Goal: Navigation & Orientation: Find specific page/section

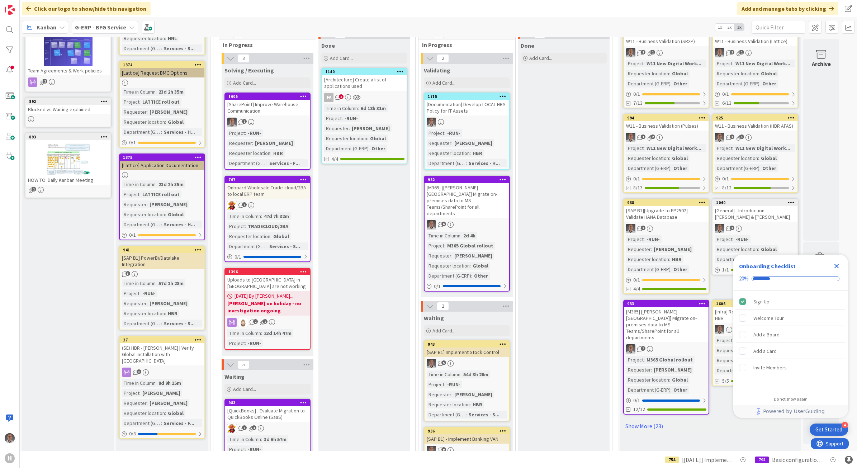
scroll to position [134, 0]
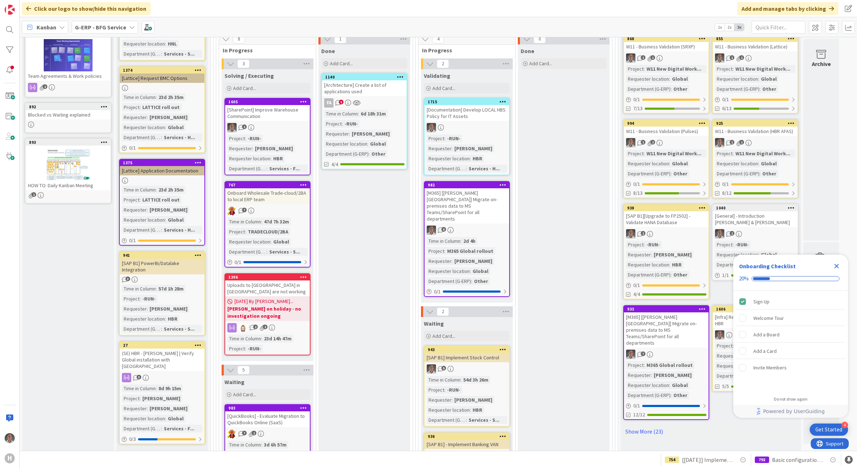
click at [275, 121] on link "1605 [SharePoint] Improve Warehouse Communication 1 Project : -RUN- Requester :…" at bounding box center [268, 136] width 86 height 77
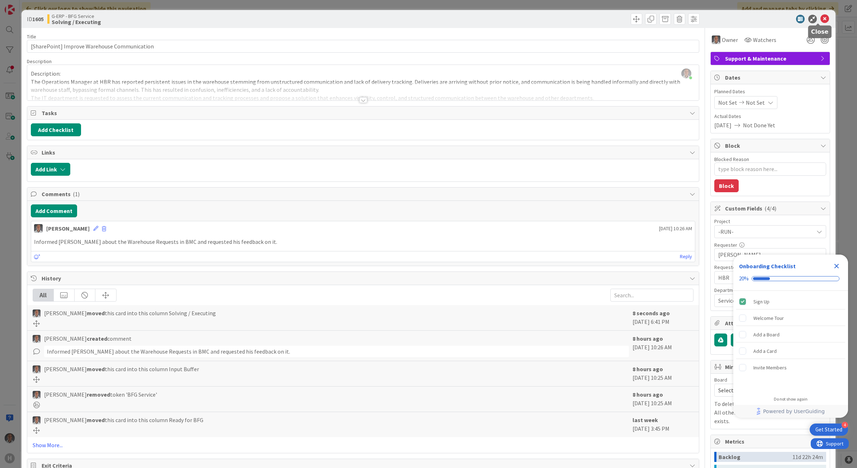
click at [821, 22] on icon at bounding box center [825, 19] width 9 height 9
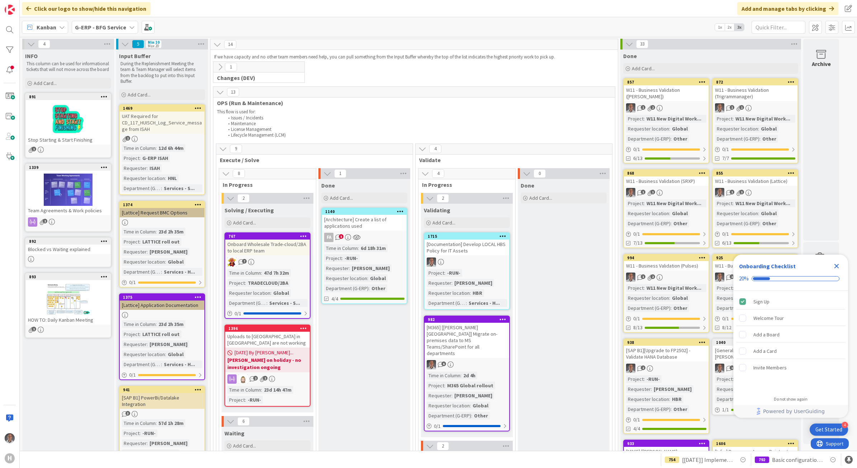
click at [837, 263] on icon "Close Checklist" at bounding box center [836, 266] width 9 height 9
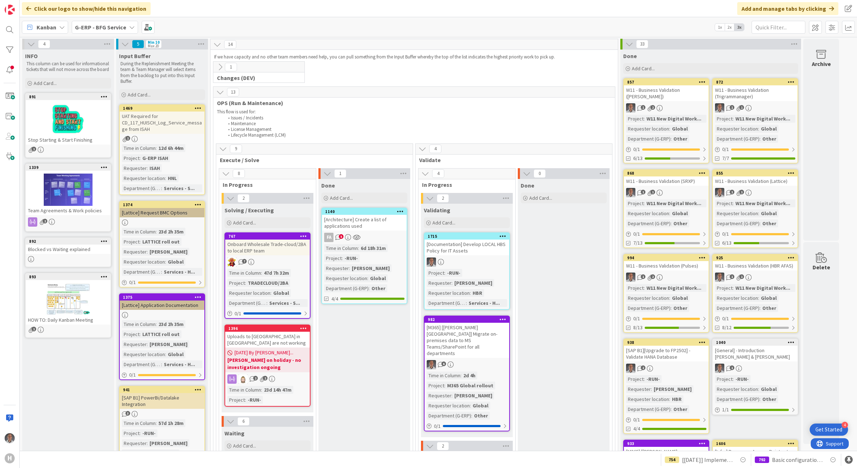
drag, startPoint x: 112, startPoint y: 24, endPoint x: 112, endPoint y: 33, distance: 9.3
click at [112, 24] on b "G-ERP - BFG Service" at bounding box center [100, 27] width 51 height 7
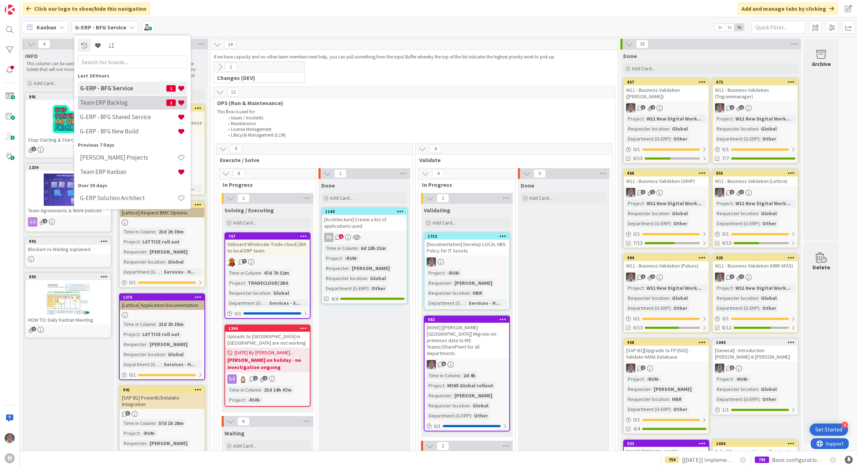
click at [112, 99] on h4 "Team ERP Backlog" at bounding box center [123, 102] width 86 height 7
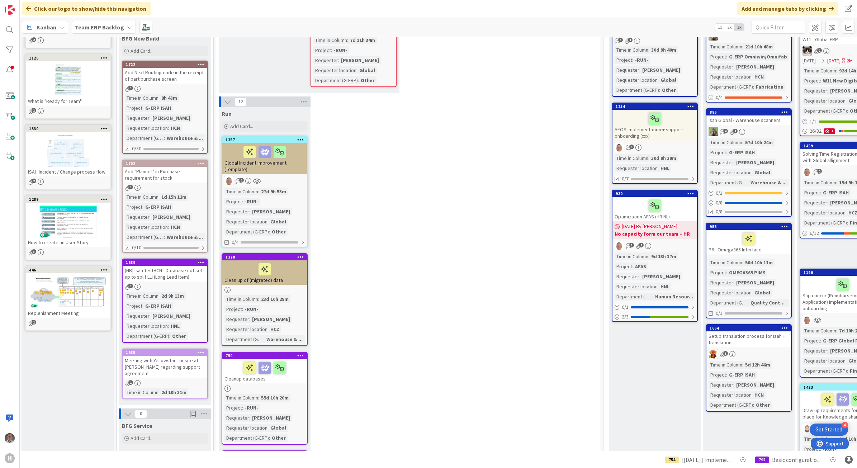
scroll to position [134, 0]
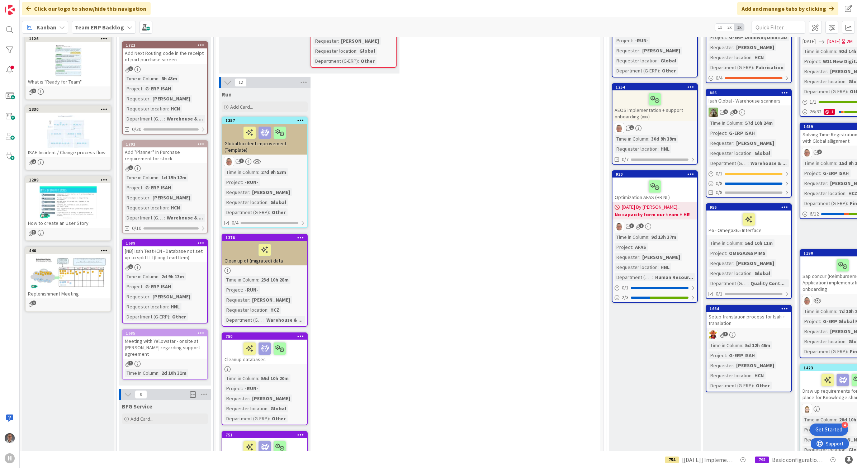
click at [173, 154] on div "Add "Planner" in Purchase requirement for stock" at bounding box center [165, 155] width 85 height 16
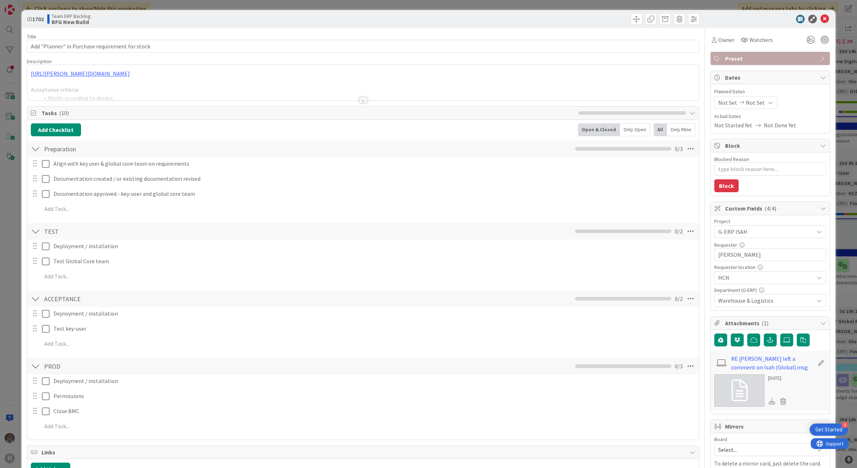
type textarea "x"
click at [358, 96] on div at bounding box center [363, 91] width 672 height 18
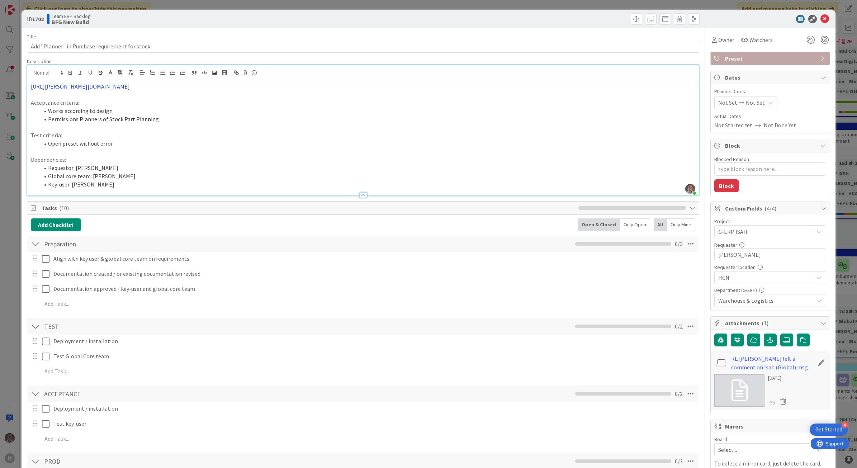
click at [130, 87] on link "https://huisman-smartit.onbmc.com/smartit/app/#/workorder/AGGF4KX6HRENQATBGGRET…" at bounding box center [80, 86] width 99 height 7
click at [155, 103] on link "https://huisman-smartit.onbmc.com/smartit/app#/workorder/AGGF4KX6HRENQATBGGRETB…" at bounding box center [149, 100] width 72 height 9
click at [821, 19] on icon at bounding box center [825, 19] width 9 height 9
